Goal: Find contact information: Find contact information

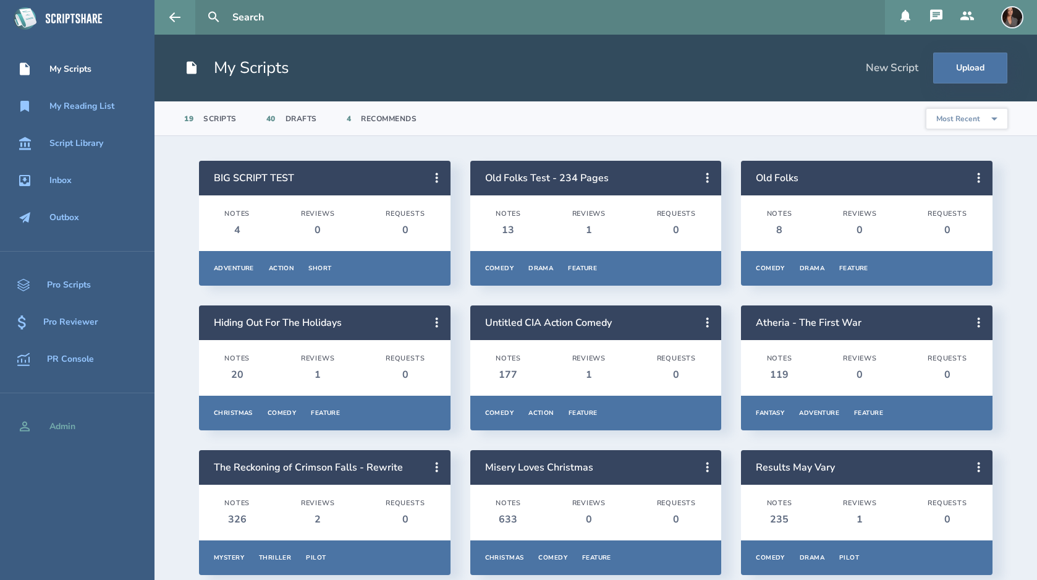
click at [69, 425] on div "Admin" at bounding box center [62, 427] width 26 height 10
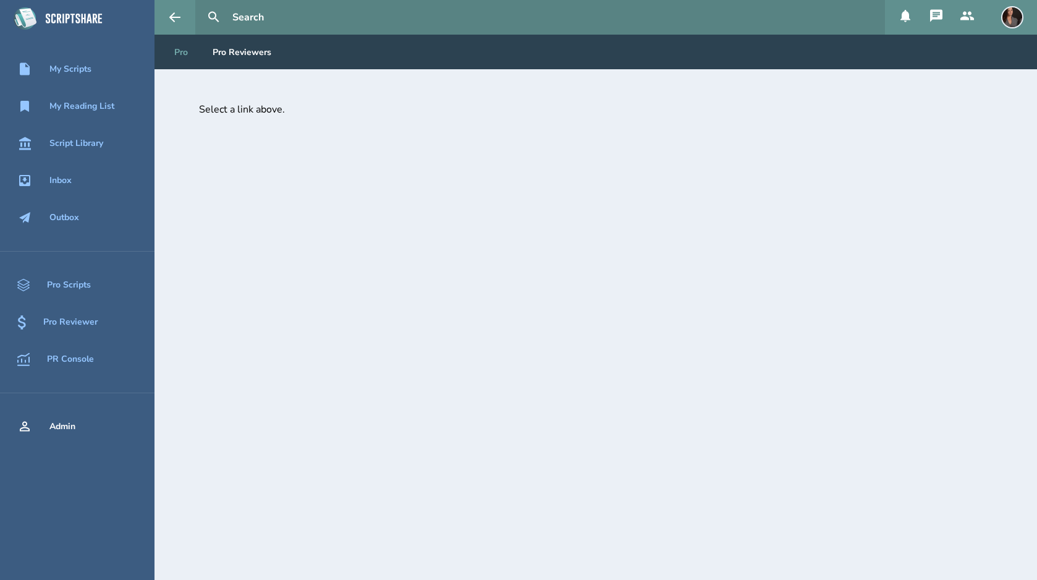
click at [183, 56] on link "Pro" at bounding box center [180, 52] width 33 height 35
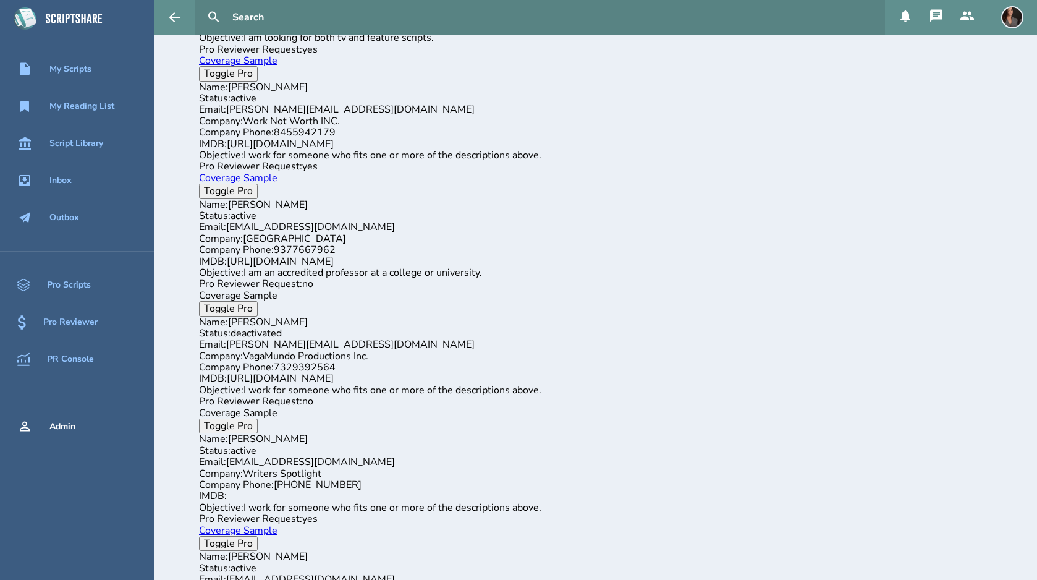
scroll to position [5997, 0]
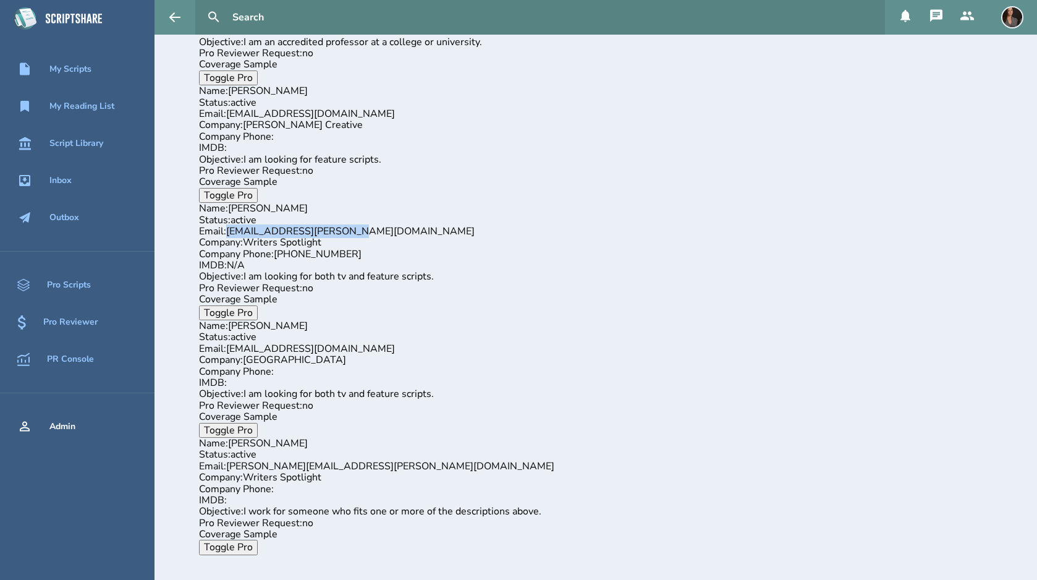
drag, startPoint x: 230, startPoint y: 231, endPoint x: 345, endPoint y: 227, distance: 115.0
click at [345, 227] on div "Email: [EMAIL_ADDRESS][PERSON_NAME][DOMAIN_NAME]" at bounding box center [596, 231] width 794 height 11
copy div "[EMAIL_ADDRESS][PERSON_NAME][DOMAIN_NAME]"
click at [334, 326] on div "Name: [PERSON_NAME]" at bounding box center [596, 325] width 794 height 11
drag, startPoint x: 229, startPoint y: 348, endPoint x: 359, endPoint y: 347, distance: 129.8
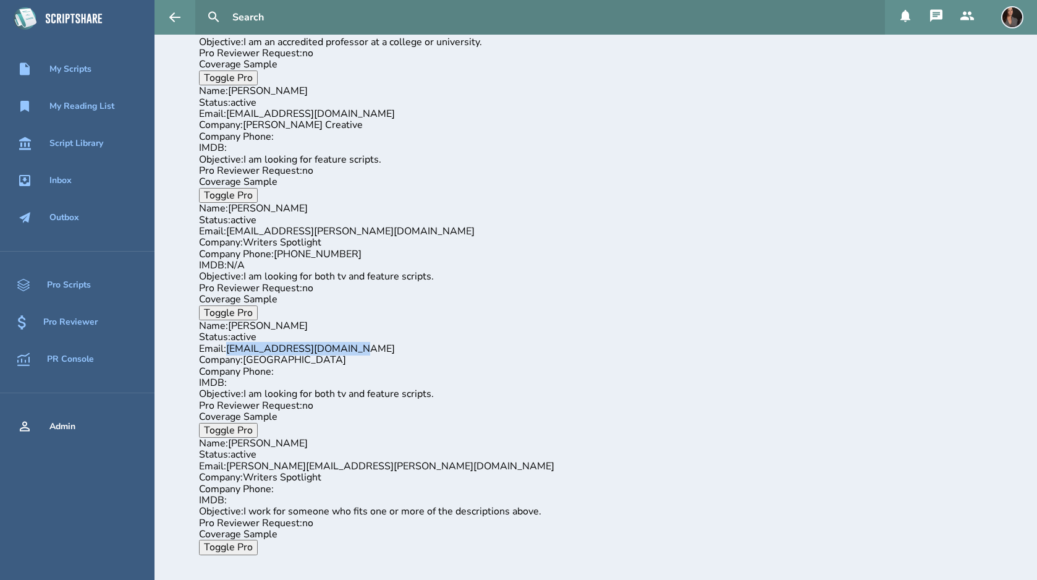
click at [359, 347] on div "Email: [EMAIL_ADDRESS][DOMAIN_NAME]" at bounding box center [596, 348] width 794 height 11
copy div "[EMAIL_ADDRESS][DOMAIN_NAME]"
drag, startPoint x: 347, startPoint y: 465, endPoint x: 231, endPoint y: 465, distance: 116.8
click at [231, 465] on div "Email: [PERSON_NAME][EMAIL_ADDRESS][PERSON_NAME][DOMAIN_NAME]" at bounding box center [596, 465] width 794 height 11
copy div "[PERSON_NAME][EMAIL_ADDRESS][PERSON_NAME][DOMAIN_NAME]"
